Goal: Find specific page/section: Find specific page/section

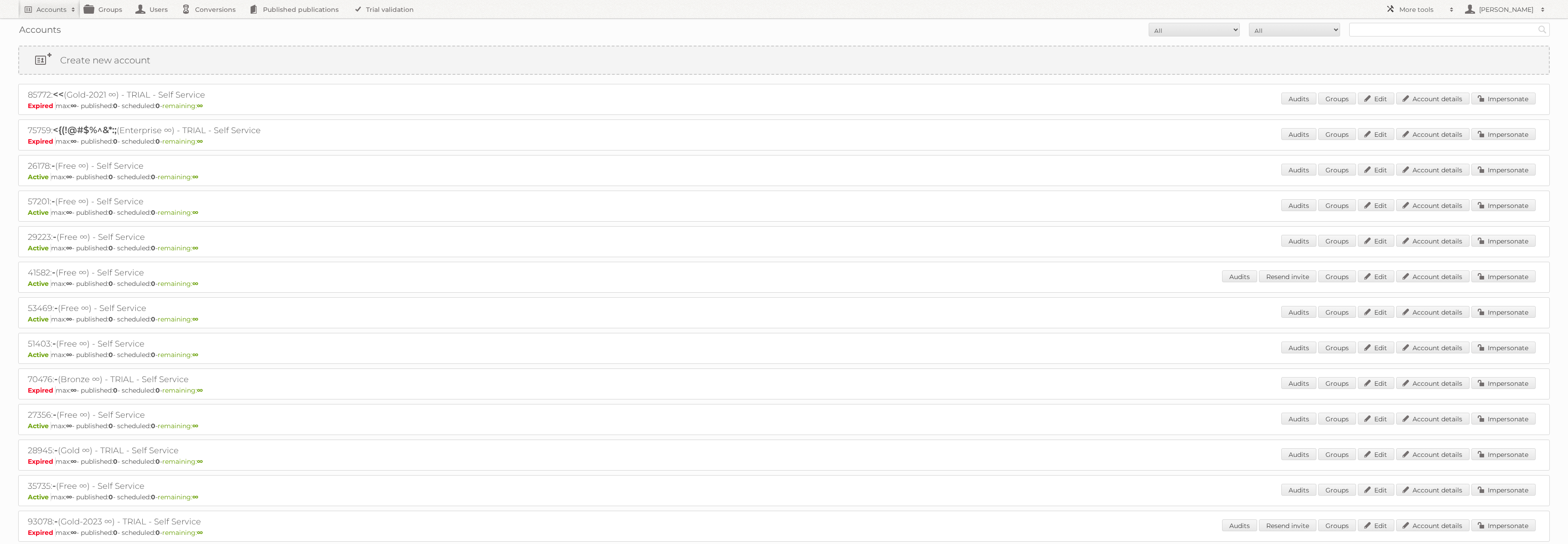
click at [1425, 12] on h2 "More tools" at bounding box center [1422, 10] width 46 height 9
click at [1417, 92] on link "Employees" at bounding box center [1427, 94] width 90 height 14
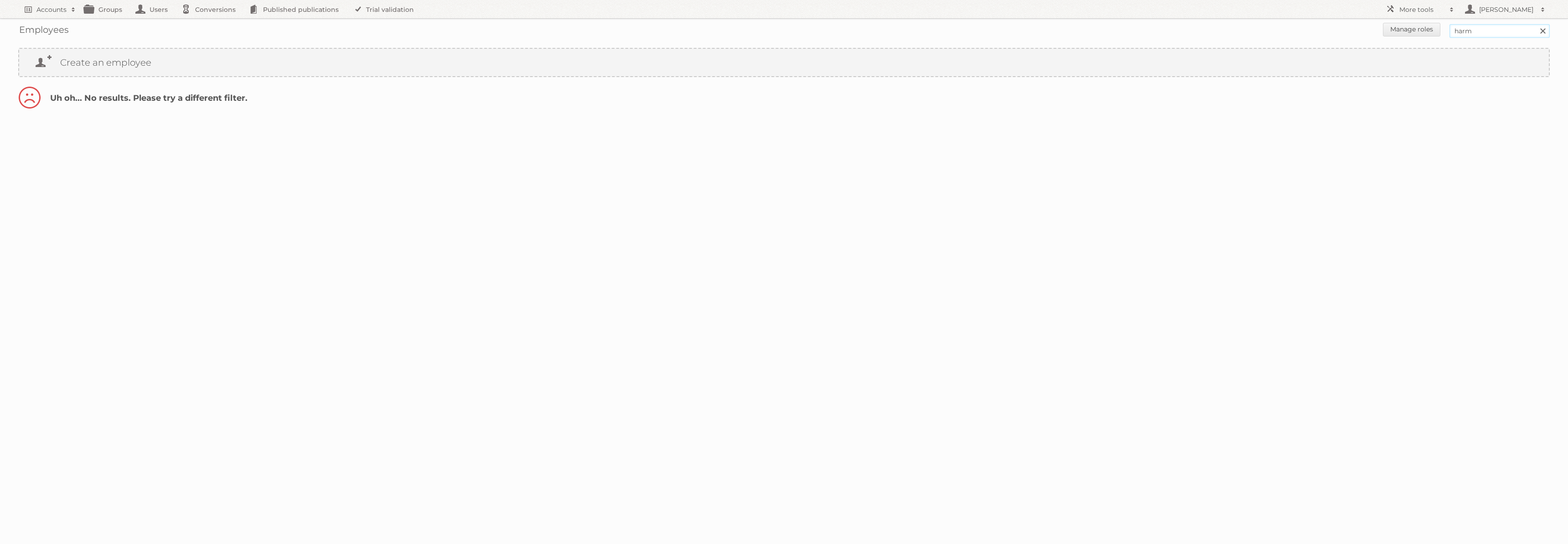
click at [1509, 35] on input "harm" at bounding box center [1499, 31] width 100 height 14
click at [1536, 24] on input "Search" at bounding box center [1542, 31] width 14 height 14
click at [1493, 32] on input "harm" at bounding box center [1499, 31] width 100 height 14
type input "toby"
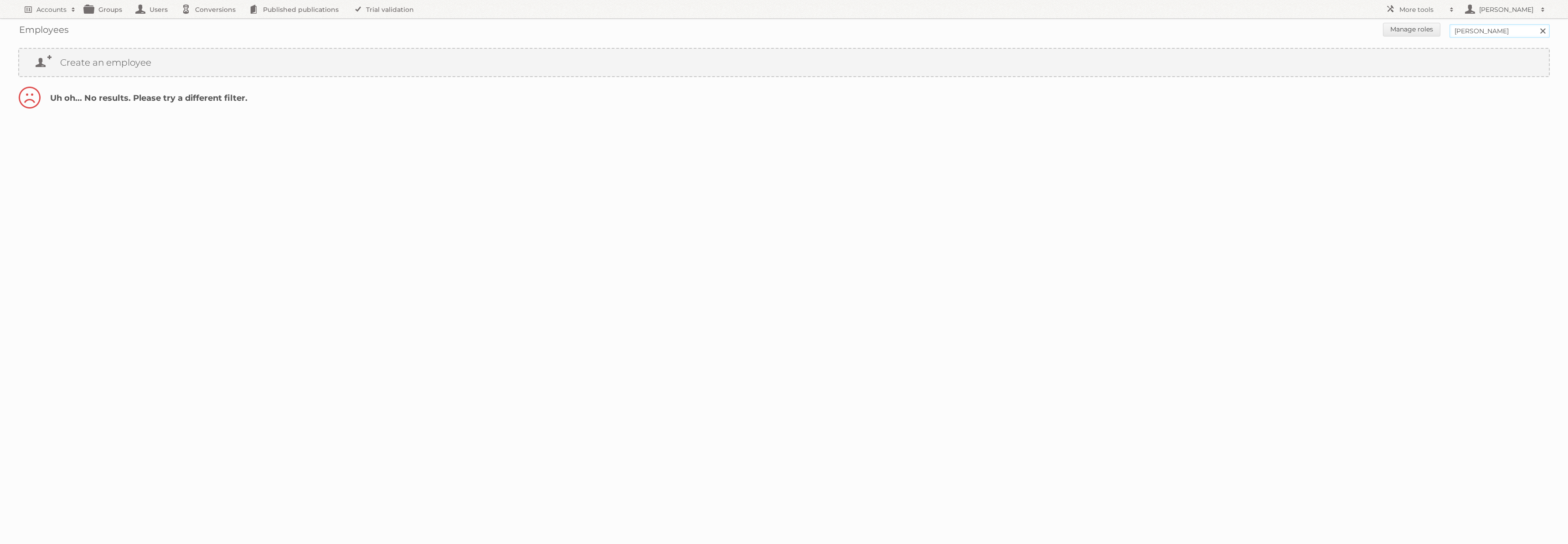
click at [1536, 24] on input "Search" at bounding box center [1542, 31] width 14 height 14
click at [1451, 9] on span at bounding box center [1451, 10] width 14 height 9
click at [1261, 123] on div at bounding box center [784, 132] width 1568 height 18
click at [142, 15] on link "Users" at bounding box center [154, 9] width 46 height 18
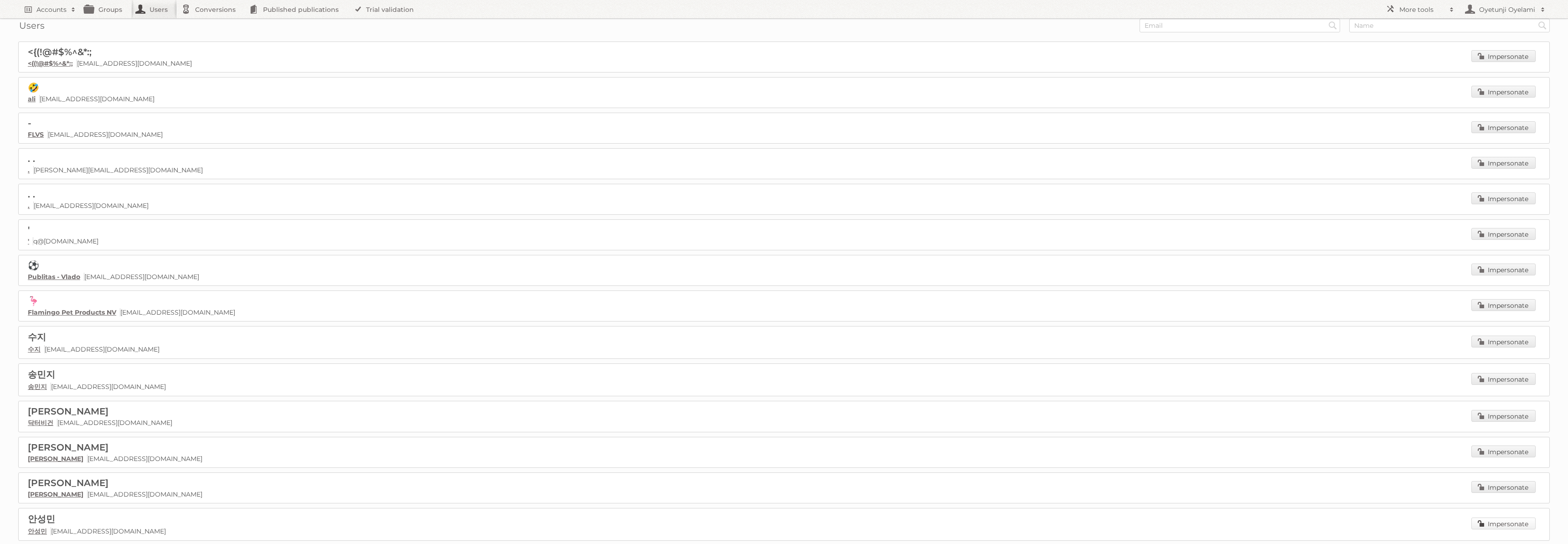
scroll to position [5, 0]
click at [153, 11] on link "Users" at bounding box center [154, 9] width 46 height 18
click at [1243, 31] on input "text" at bounding box center [1239, 29] width 201 height 14
click at [1375, 33] on input "text" at bounding box center [1449, 29] width 201 height 14
type input "harm"
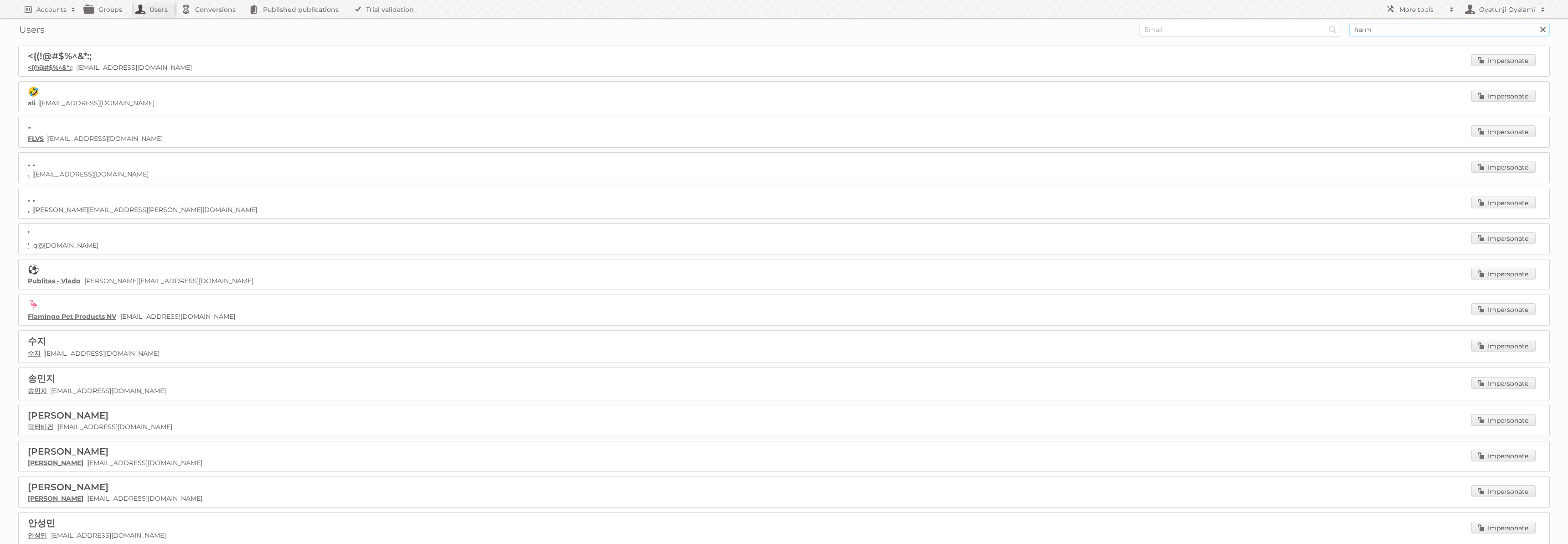
click at [1326, 23] on input "Search" at bounding box center [1333, 29] width 14 height 14
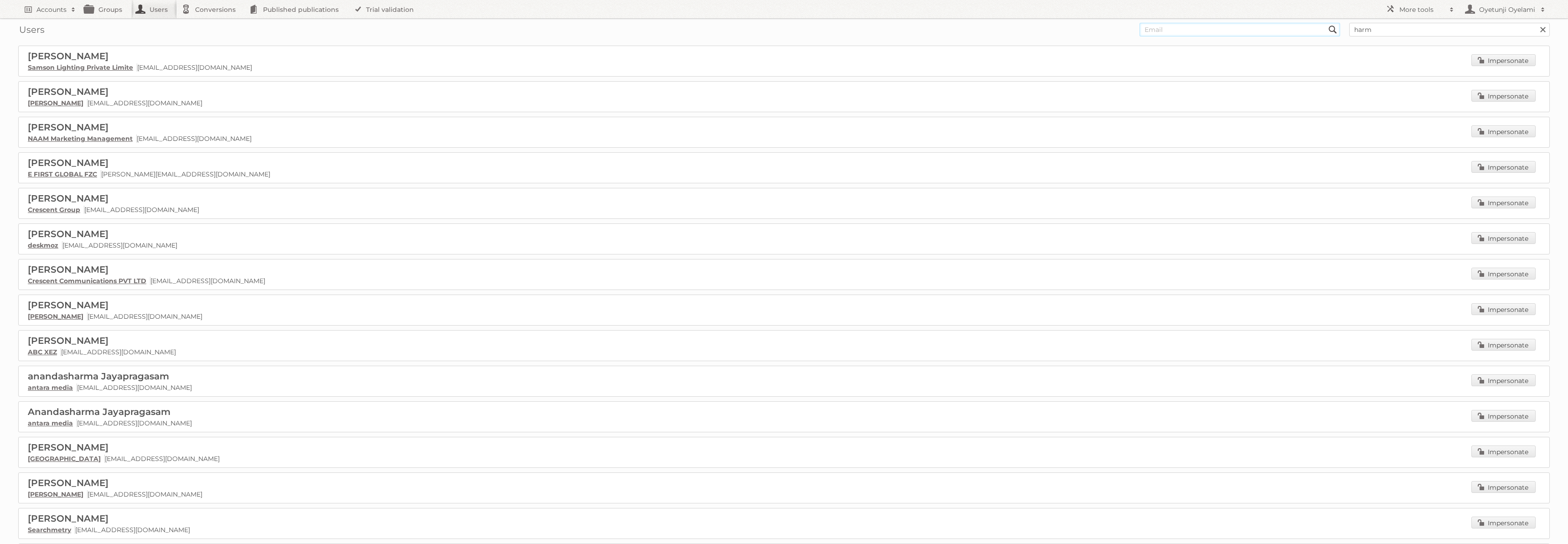
click at [1230, 26] on input "text" at bounding box center [1239, 29] width 201 height 14
type input "[EMAIL_ADDRESS][DOMAIN_NAME]"
click at [1326, 23] on input "Search" at bounding box center [1333, 29] width 14 height 14
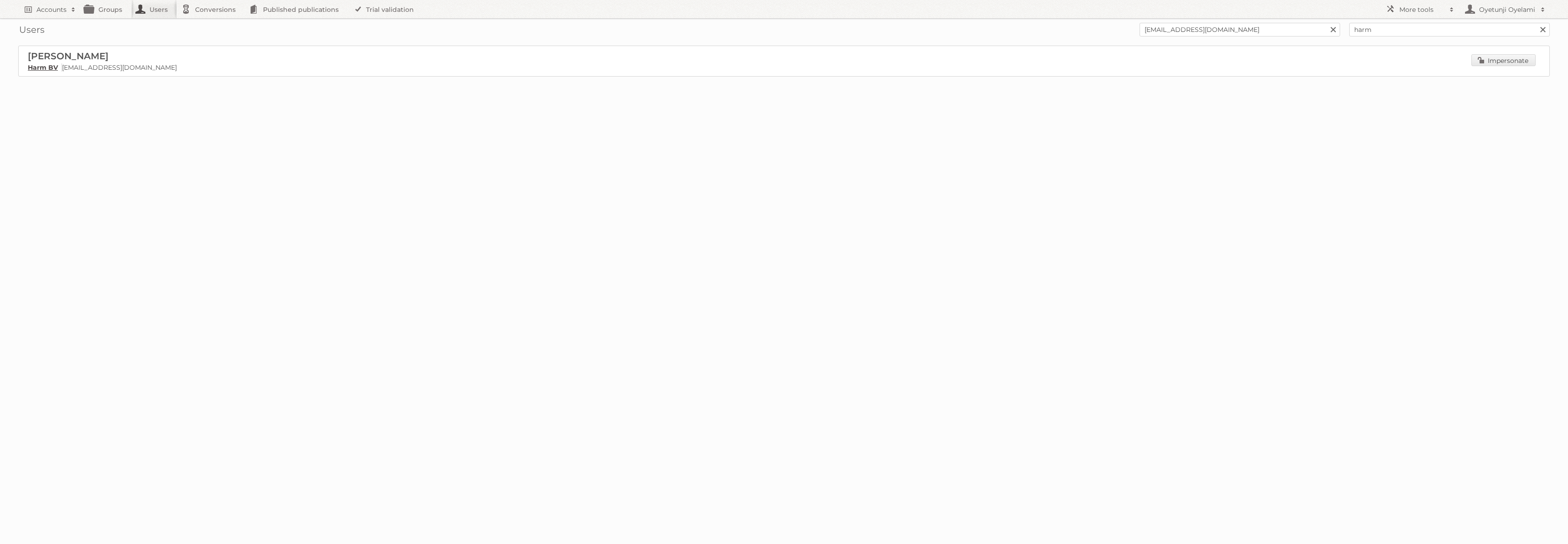
click at [43, 66] on link "Harm BV" at bounding box center [43, 67] width 30 height 8
click at [1234, 29] on input "harm@publitas.com" at bounding box center [1239, 29] width 201 height 14
type input "[PERSON_NAME][EMAIL_ADDRESS][DOMAIN_NAME]"
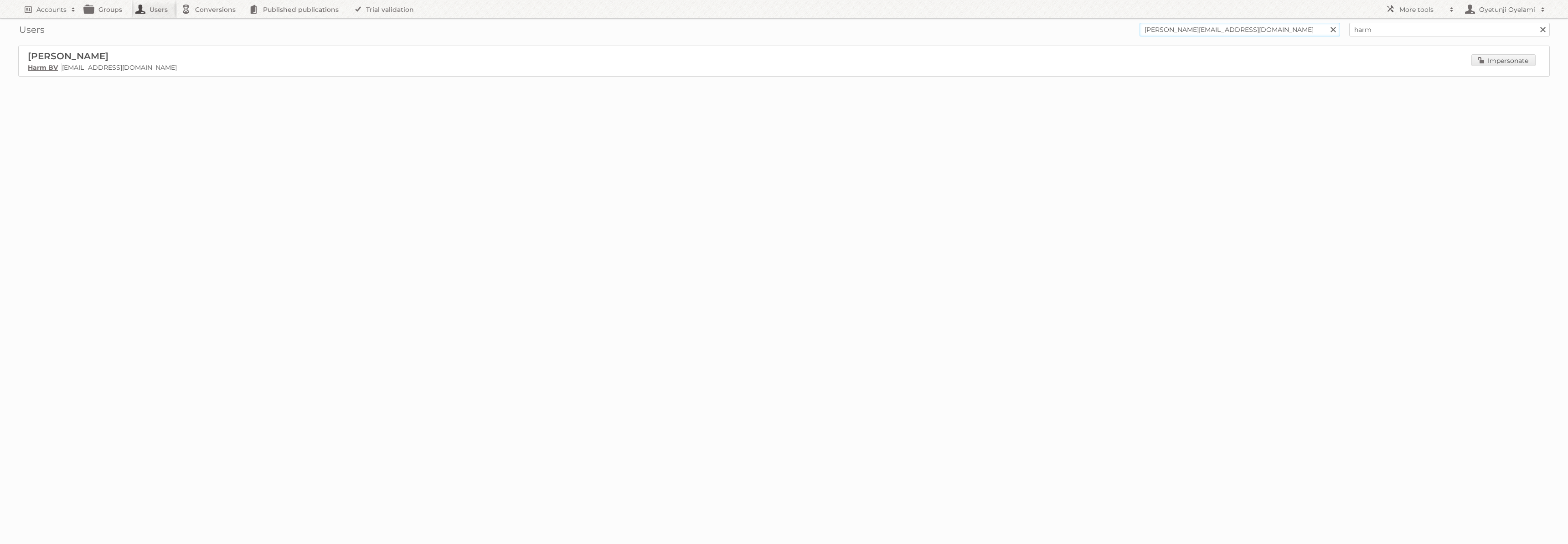
click at [1326, 23] on input "Search" at bounding box center [1333, 29] width 14 height 14
click at [1217, 25] on input "[PERSON_NAME][EMAIL_ADDRESS][DOMAIN_NAME]" at bounding box center [1239, 29] width 201 height 14
click at [1326, 23] on input "Search" at bounding box center [1333, 29] width 14 height 14
